Goal: Find specific page/section: Find specific page/section

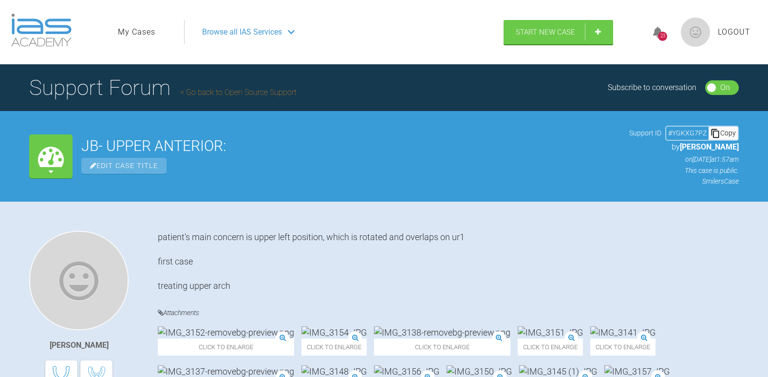
drag, startPoint x: 143, startPoint y: 36, endPoint x: 148, endPoint y: 43, distance: 8.9
click at [143, 36] on link "My Cases" at bounding box center [137, 32] width 38 height 13
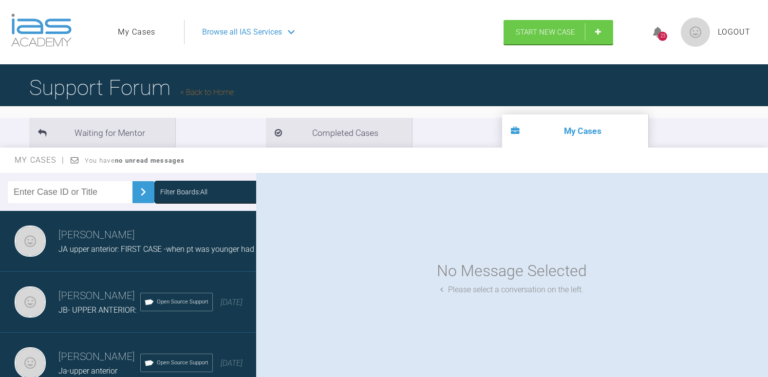
click at [135, 33] on link "My Cases" at bounding box center [137, 32] width 38 height 13
click at [215, 33] on span "Browse all IAS Services" at bounding box center [242, 32] width 80 height 13
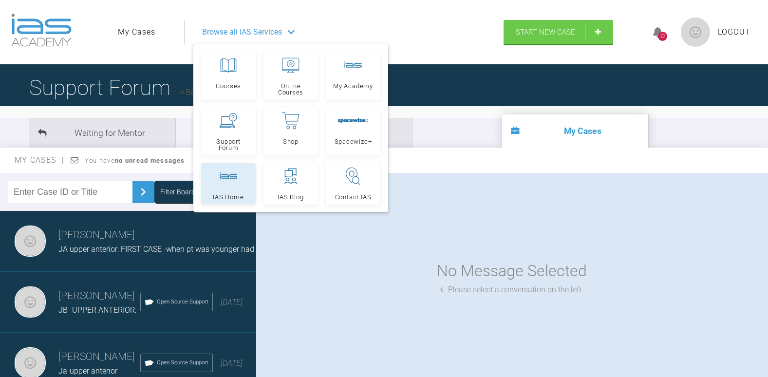
click at [213, 188] on link "IAS Home" at bounding box center [228, 183] width 55 height 41
